Goal: Complete application form

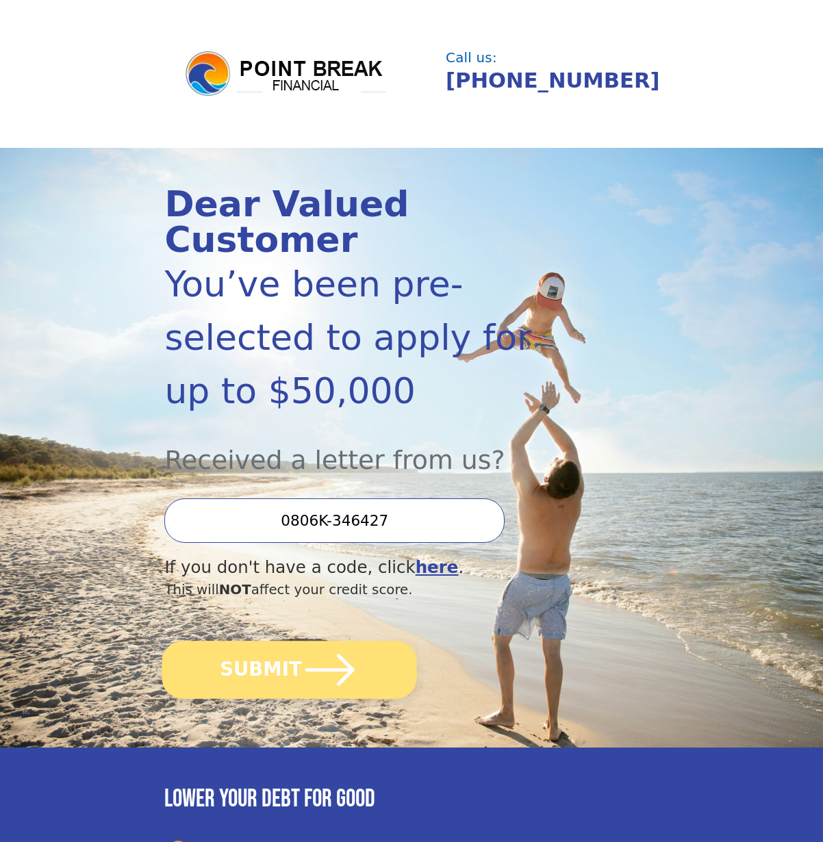
click at [242, 641] on button "SUBMIT" at bounding box center [289, 670] width 255 height 58
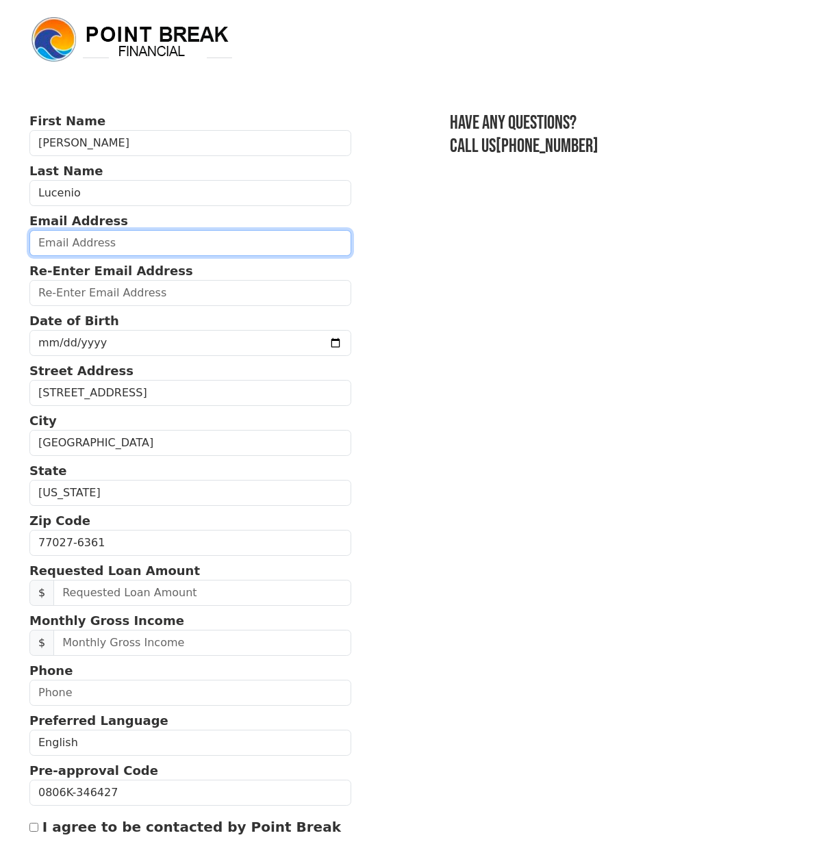
click at [138, 240] on input "email" at bounding box center [190, 243] width 322 height 26
type input "beatrice.lucenio@yahoo.com"
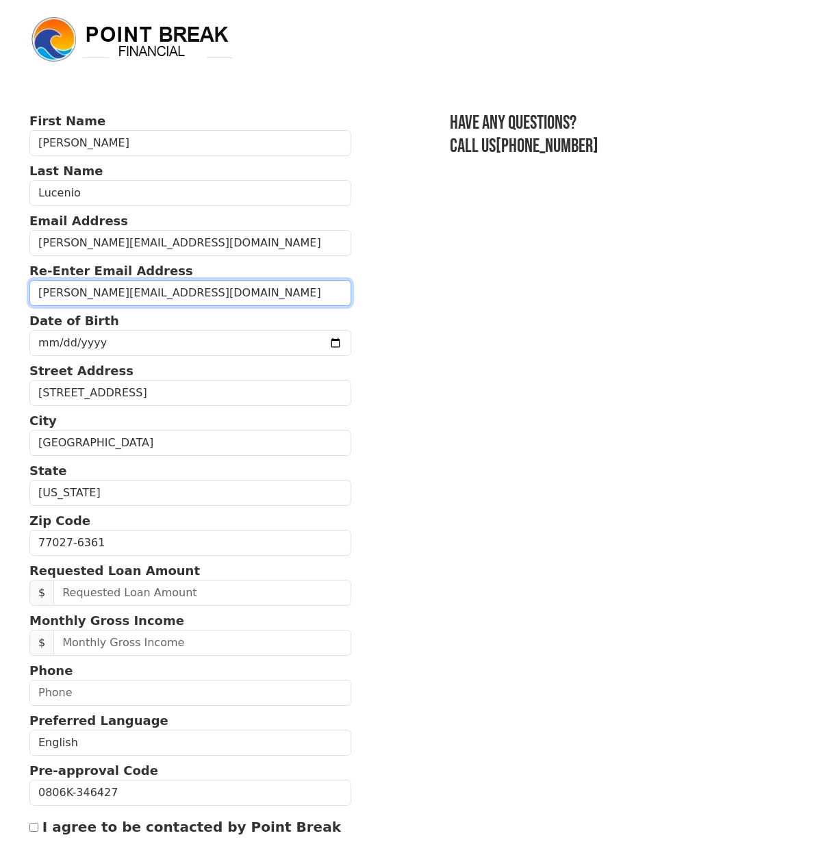
type input "beatrice.lucenio@yaho.com"
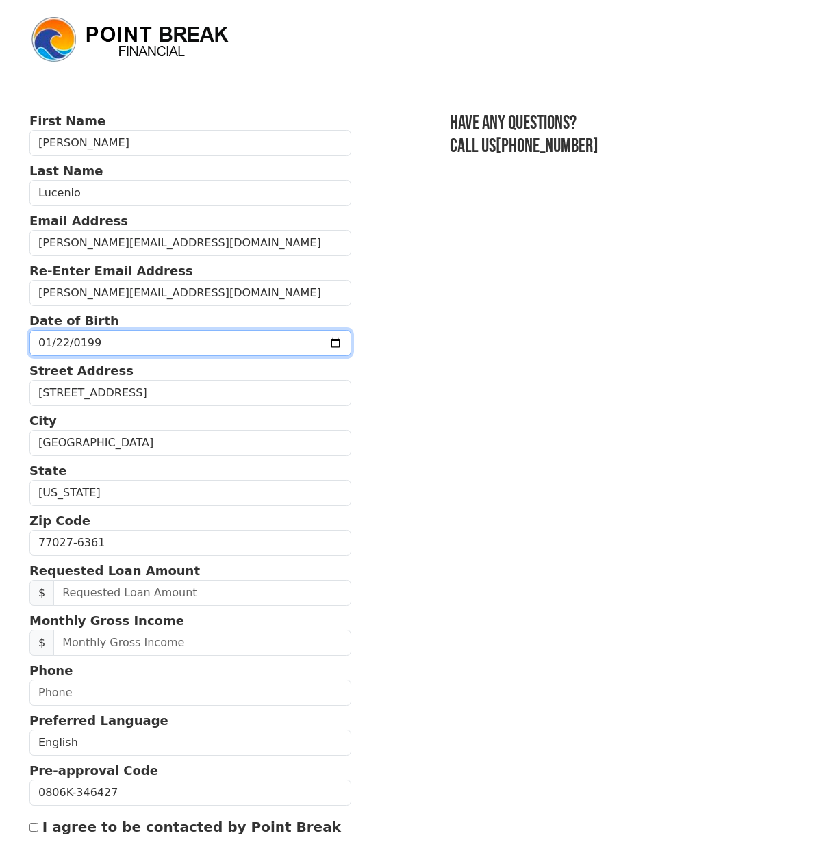
type input "1992-01-22"
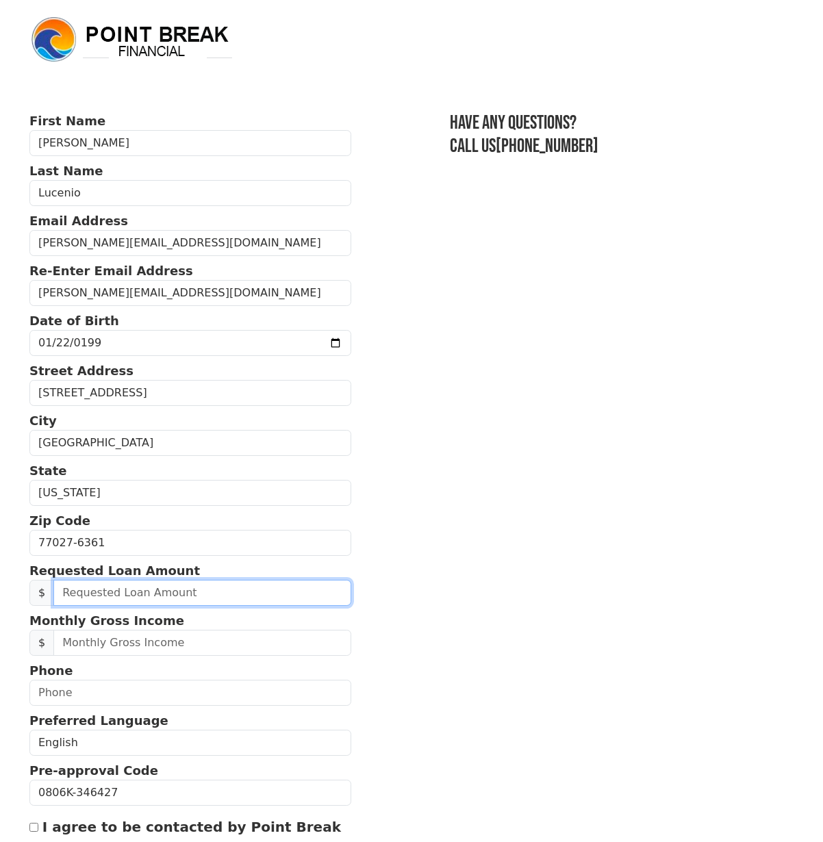
click at [168, 591] on input "text" at bounding box center [201, 593] width 297 height 26
type input "5,000.00"
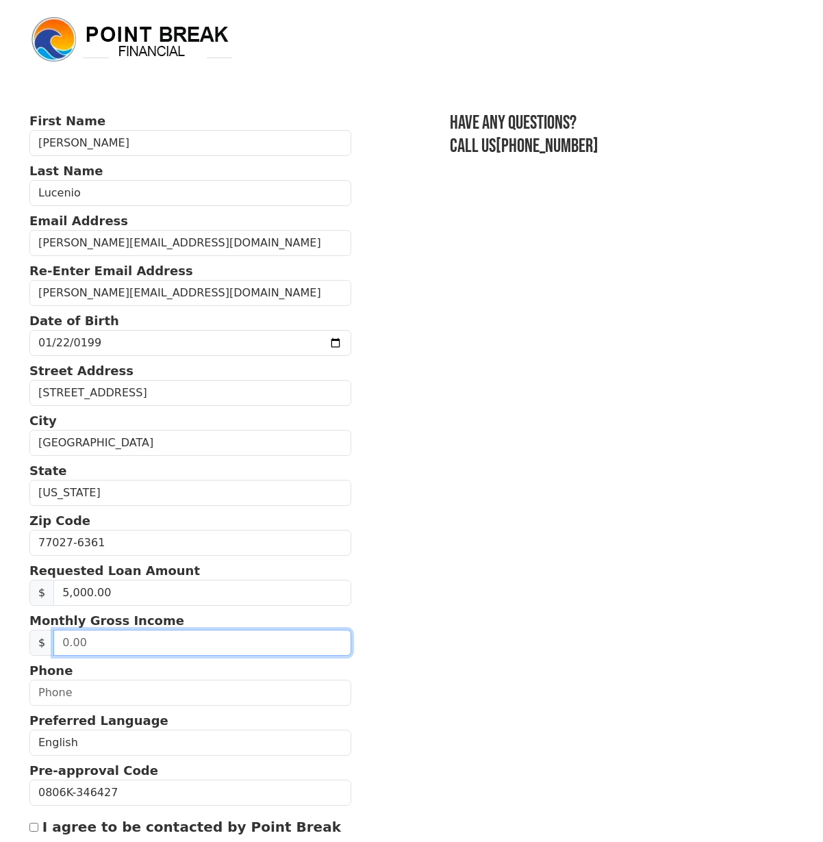
click at [263, 631] on input "text" at bounding box center [201, 643] width 297 height 26
click at [378, 698] on section "First Name Beatrice Last Name Lucenio Email Address beatrice.lucenio@yahoo.com …" at bounding box center [411, 543] width 764 height 863
click at [207, 626] on p "Monthly Gross Income" at bounding box center [190, 620] width 322 height 18
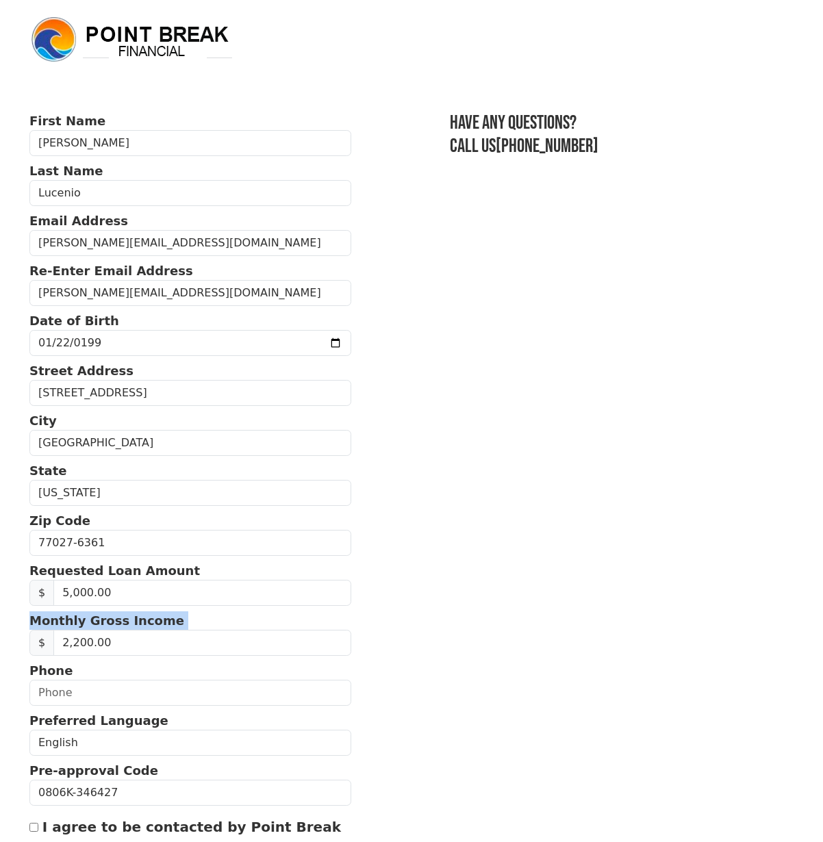
click at [207, 626] on p "Monthly Gross Income" at bounding box center [190, 620] width 322 height 18
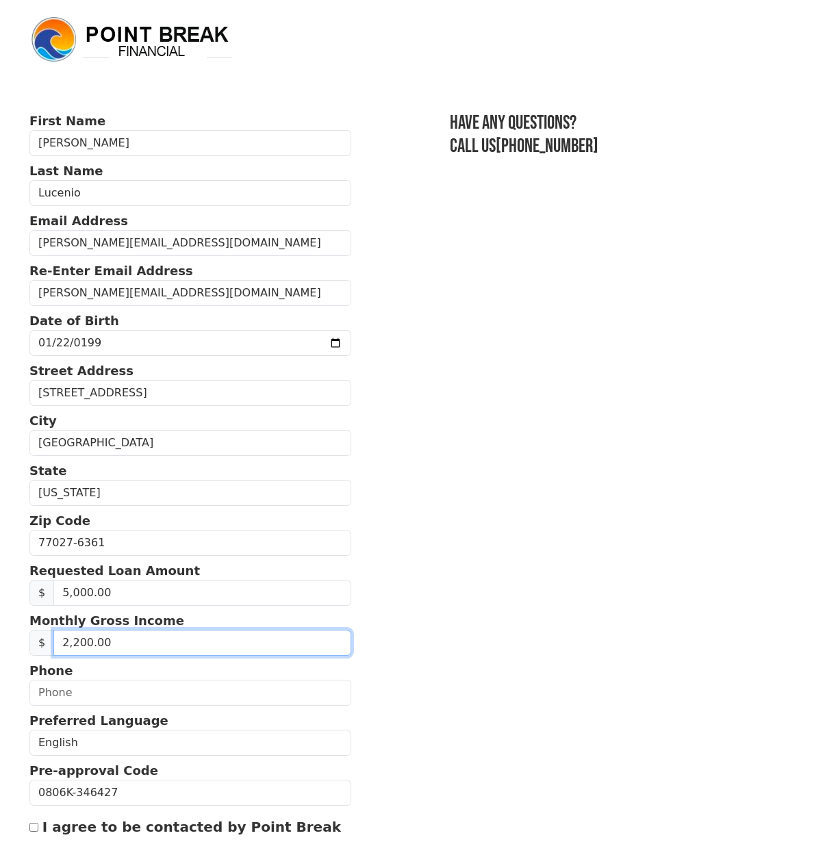
click at [195, 637] on input "2,200.00" at bounding box center [201, 643] width 297 height 26
type input "2,500.00"
click at [420, 715] on section "First Name Beatrice Last Name Lucenio Email Address beatrice.lucenio@yahoo.com …" at bounding box center [411, 543] width 764 height 863
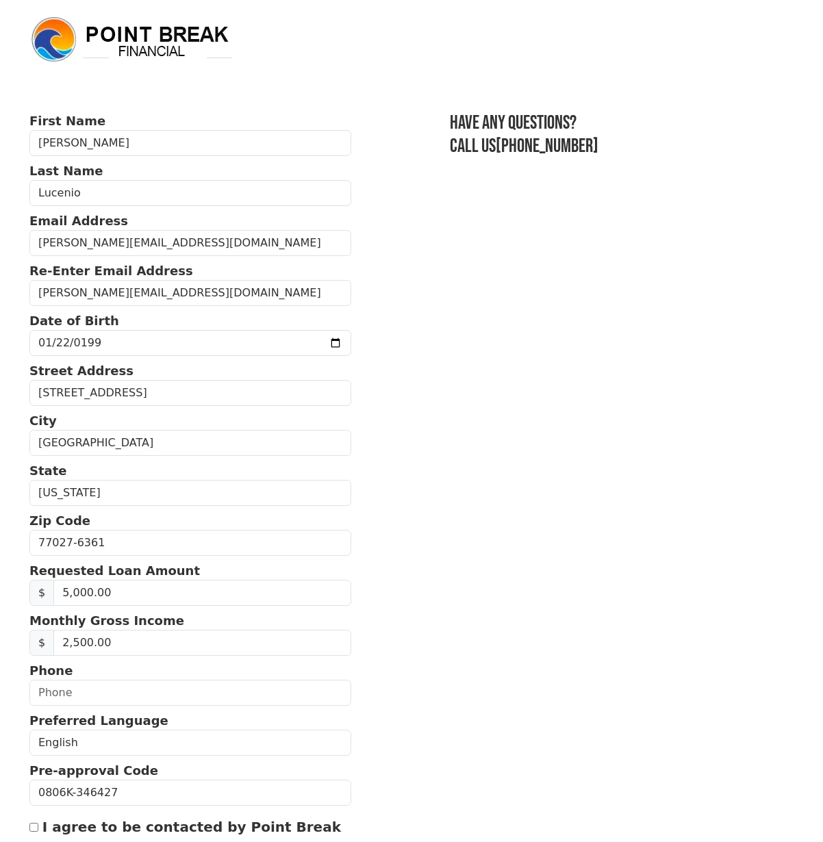
scroll to position [17, 0]
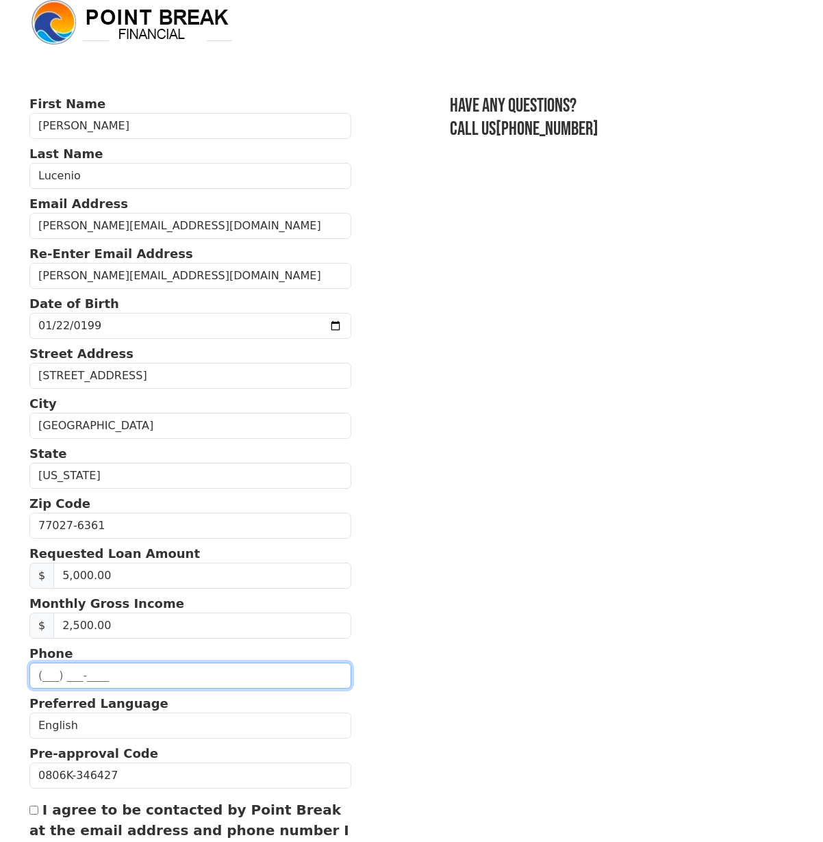
click at [301, 663] on input "text" at bounding box center [190, 676] width 322 height 26
type input "(206) 650-8935"
click at [364, 710] on section "First Name Beatrice Last Name Lucenio Email Address beatrice.lucenio@yahoo.com …" at bounding box center [411, 525] width 764 height 863
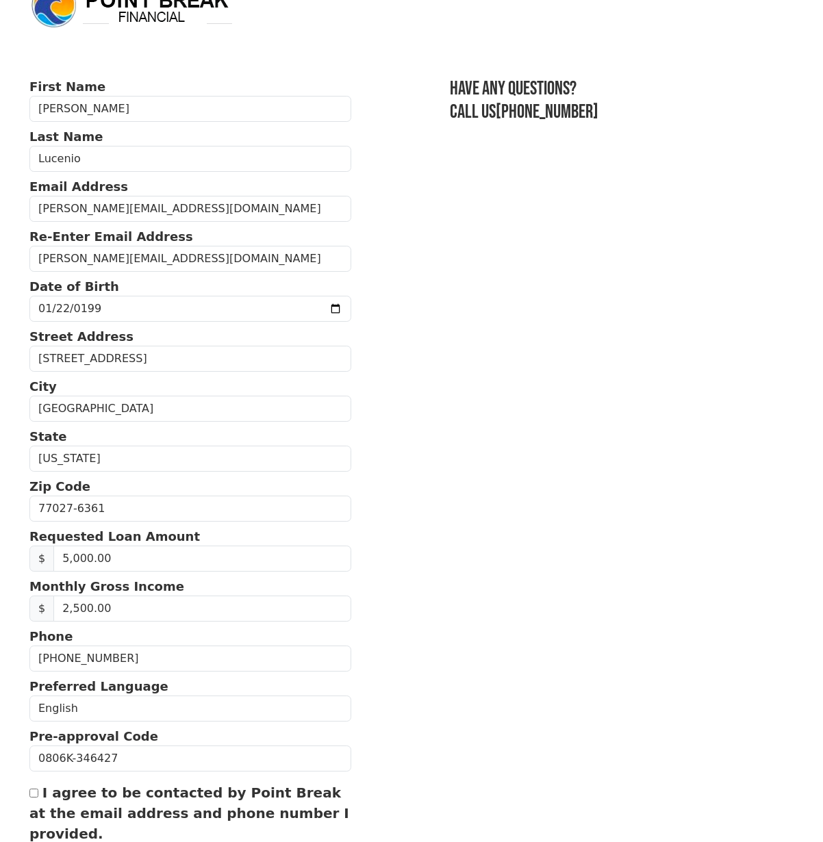
click at [245, 795] on label "I agree to be contacted by Point Break at the email address and phone number I …" at bounding box center [189, 814] width 320 height 58
click at [38, 795] on input "I agree to be contacted by Point Break at the email address and phone number I …" at bounding box center [33, 793] width 9 height 9
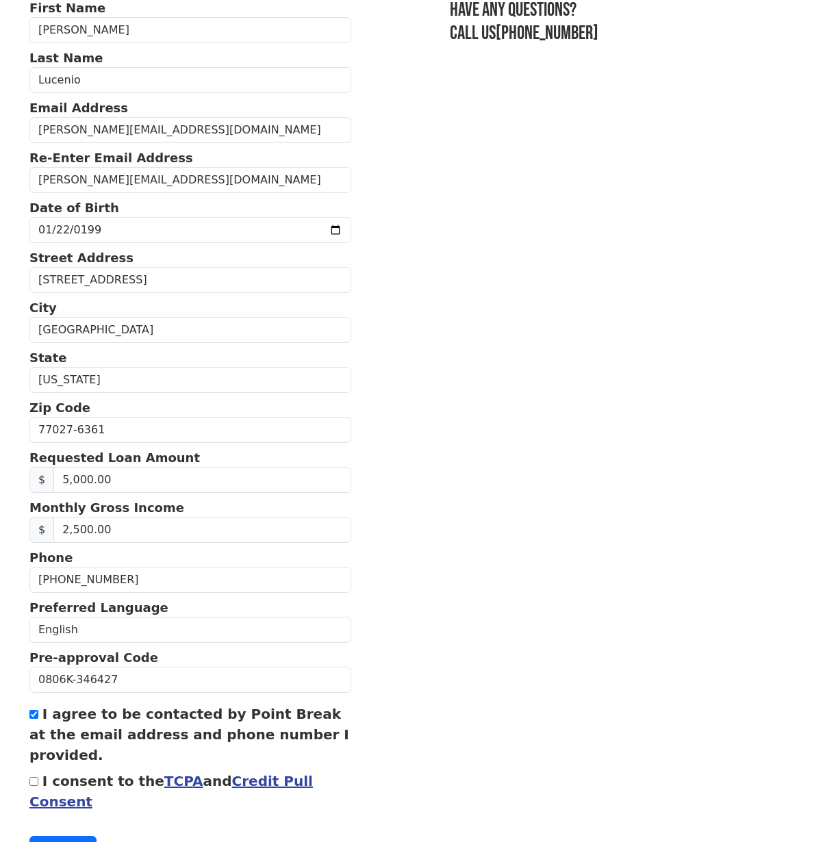
scroll to position [131, 0]
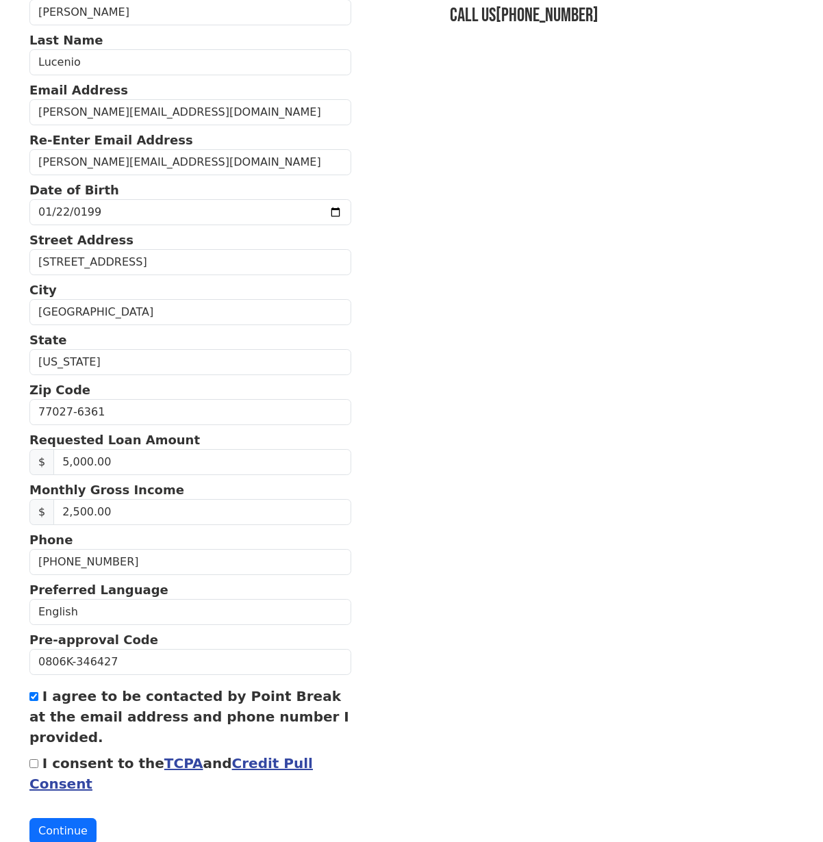
click at [139, 700] on label "I agree to be contacted by Point Break at the email address and phone number I …" at bounding box center [189, 717] width 320 height 58
click at [38, 700] on input "I agree to be contacted by Point Break at the email address and phone number I …" at bounding box center [33, 696] width 9 height 9
checkbox input "false"
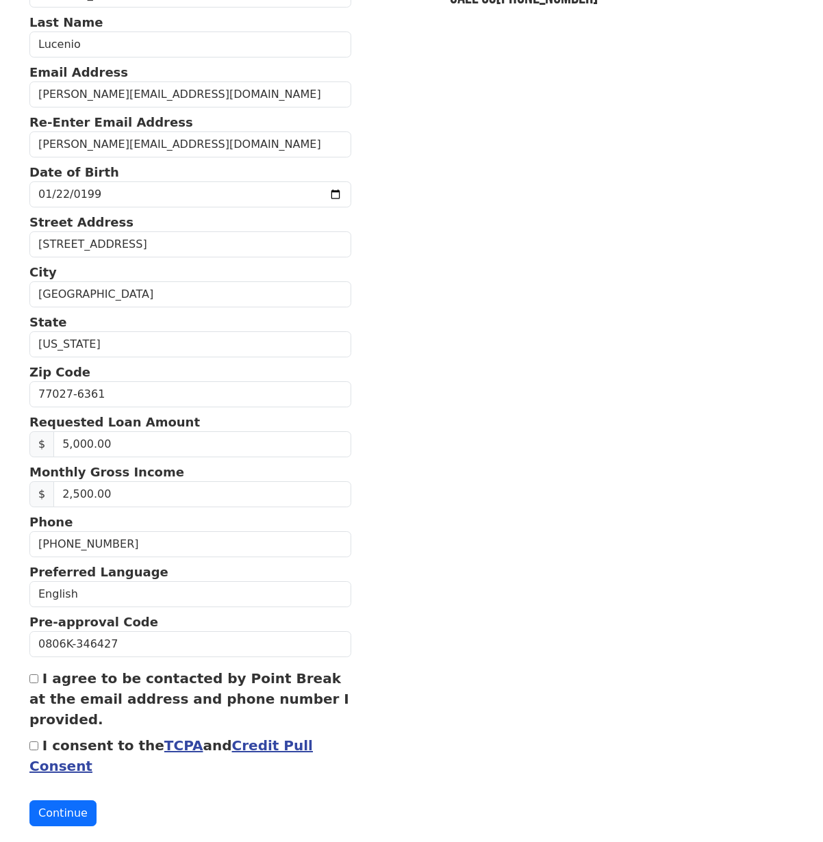
click at [98, 749] on label "I consent to the TCPA and Credit Pull Consent" at bounding box center [170, 755] width 283 height 37
click at [38, 749] on input "I consent to the TCPA and Credit Pull Consent" at bounding box center [33, 745] width 9 height 9
checkbox input "true"
click at [66, 820] on button "Continue" at bounding box center [62, 813] width 67 height 26
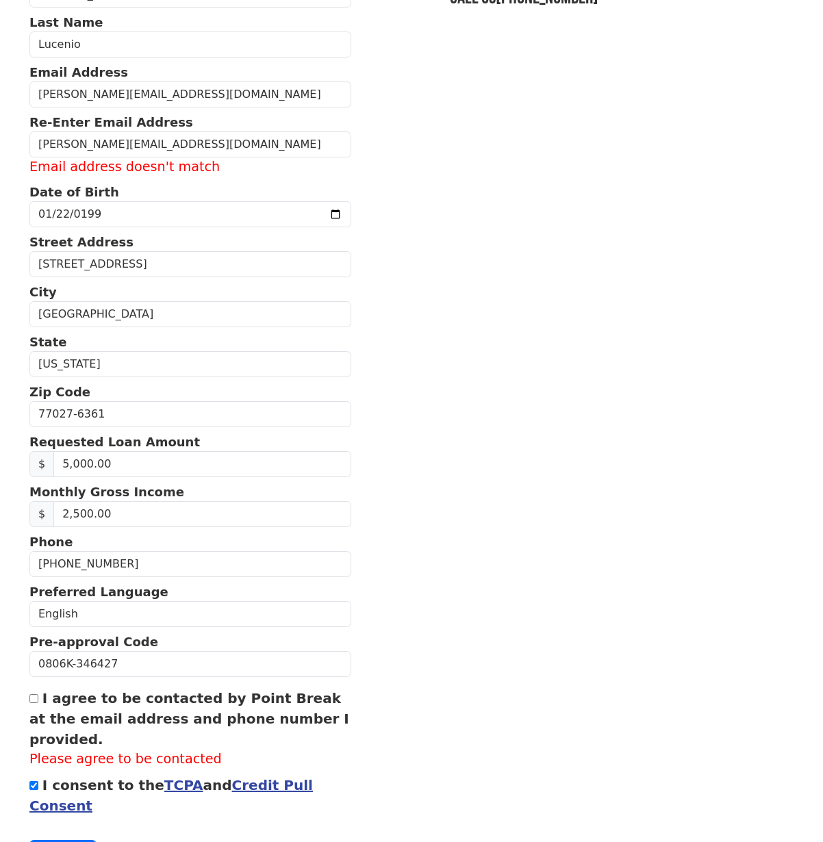
click at [123, 707] on div "I agree to be contacted by Point Break at the email address and phone number I …" at bounding box center [190, 728] width 322 height 81
click at [34, 691] on div "I agree to be contacted by Point Break at the email address and phone number I …" at bounding box center [190, 728] width 322 height 81
click at [39, 696] on div "I agree to be contacted by Point Break at the email address and phone number I …" at bounding box center [190, 728] width 322 height 81
click at [26, 700] on div "First Name Beatrice Last Name Lucenio Email Address beatrice.lucenio@yahoo.com …" at bounding box center [411, 377] width 780 height 1052
click at [31, 700] on input "I agree to be contacted by Point Break at the email address and phone number I …" at bounding box center [33, 698] width 9 height 9
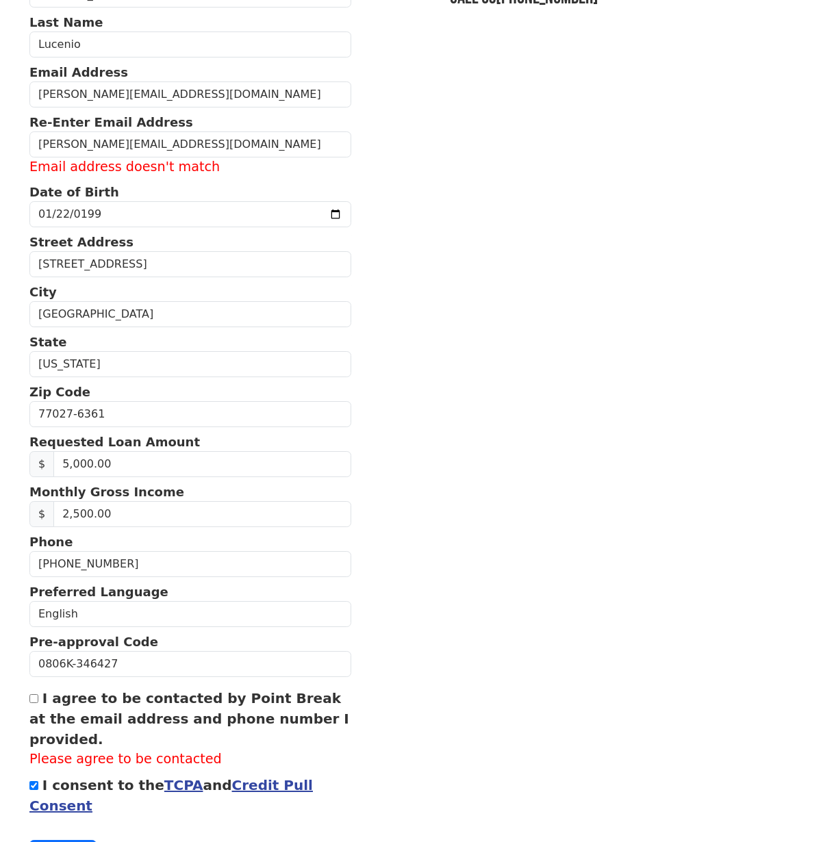
checkbox input "true"
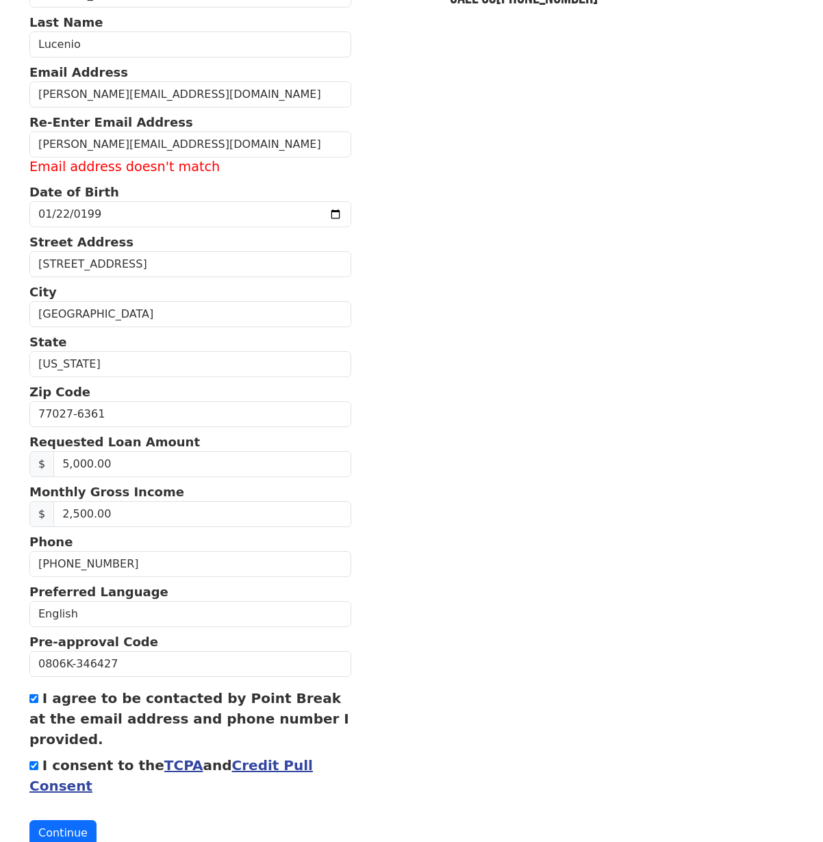
scroll to position [190, 0]
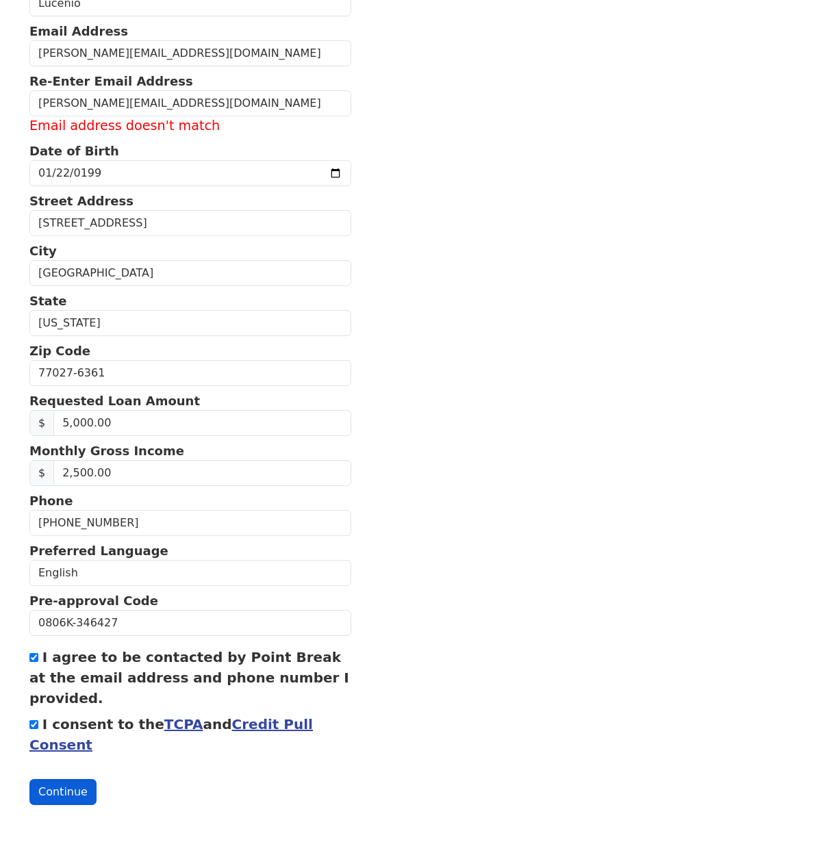
click at [75, 784] on button "Continue" at bounding box center [62, 792] width 67 height 26
click at [146, 103] on input "beatrice.lucenio@yaho.com" at bounding box center [190, 103] width 322 height 26
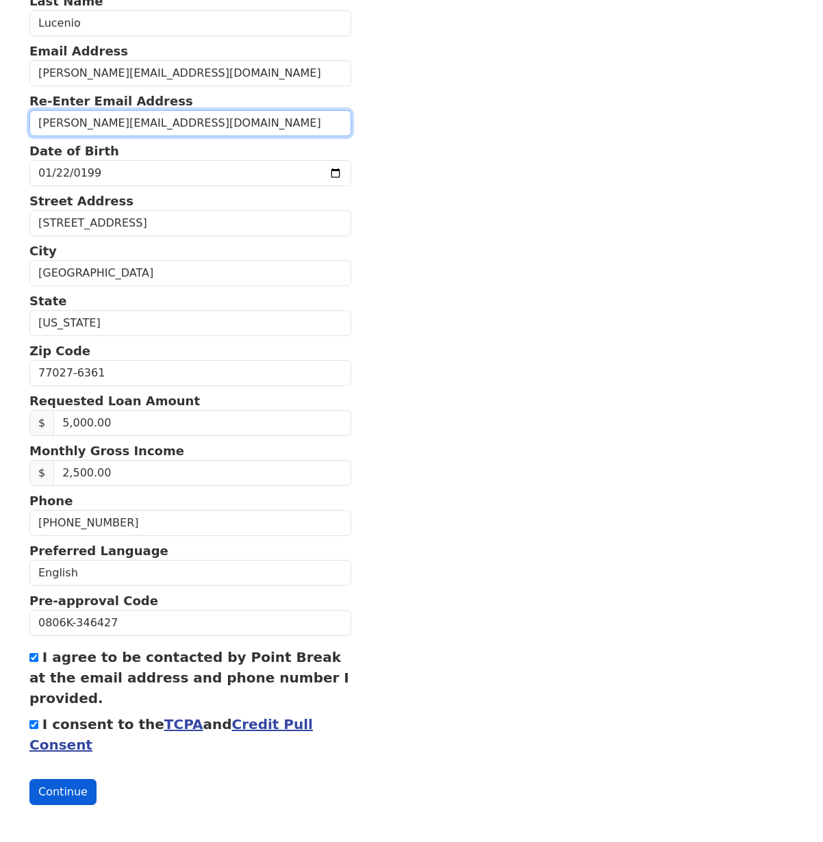
type input "beatrice.lucenio@yahoo.com"
click at [90, 783] on button "Continue" at bounding box center [62, 792] width 67 height 26
